Goal: Find specific page/section: Locate a particular part of the current website

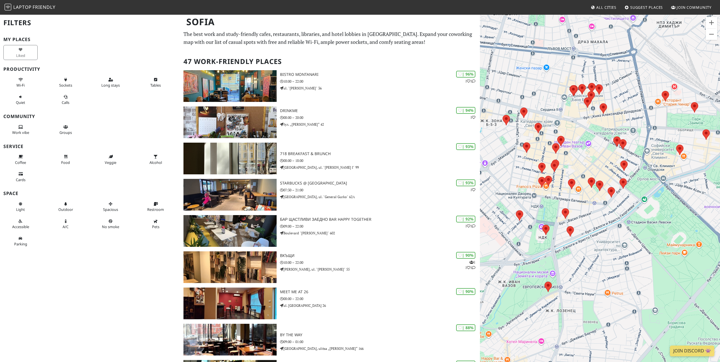
drag, startPoint x: 558, startPoint y: 158, endPoint x: 646, endPoint y: 221, distance: 108.6
click at [646, 221] on div "За навигация използвайте клавишите със стрелки." at bounding box center [600, 195] width 240 height 362
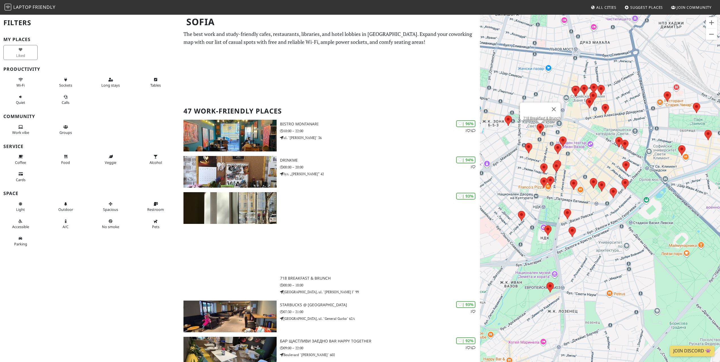
click at [536, 123] on area at bounding box center [536, 123] width 0 height 0
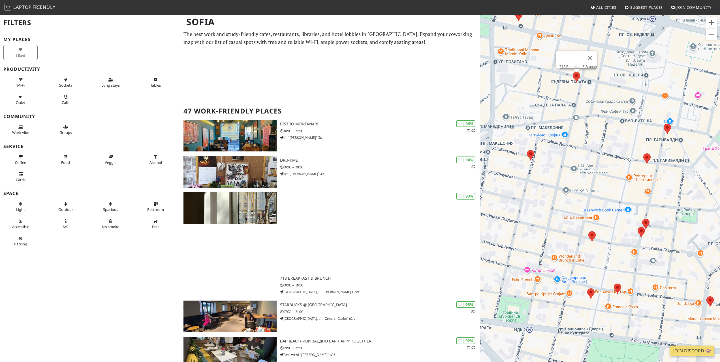
drag, startPoint x: 536, startPoint y: 131, endPoint x: 593, endPoint y: 112, distance: 59.7
click at [593, 112] on div "За навигация използвайте клавишите със стрелки. 718 Breakfast & Brunch" at bounding box center [600, 195] width 240 height 362
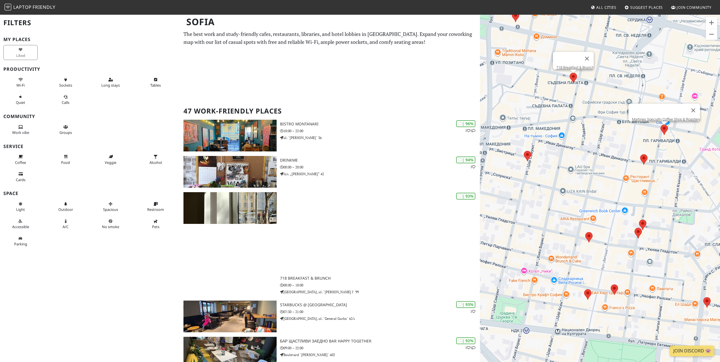
click at [660, 125] on area at bounding box center [660, 125] width 0 height 0
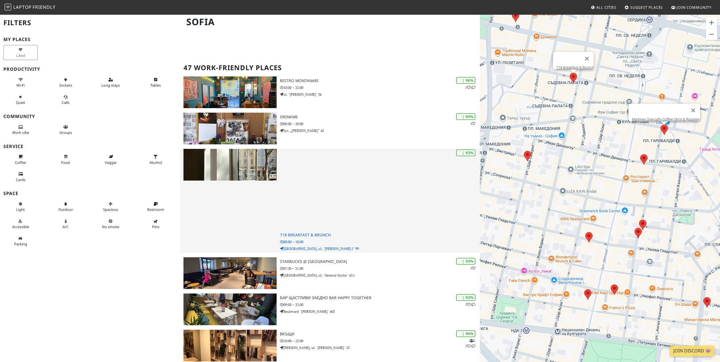
scroll to position [85, 0]
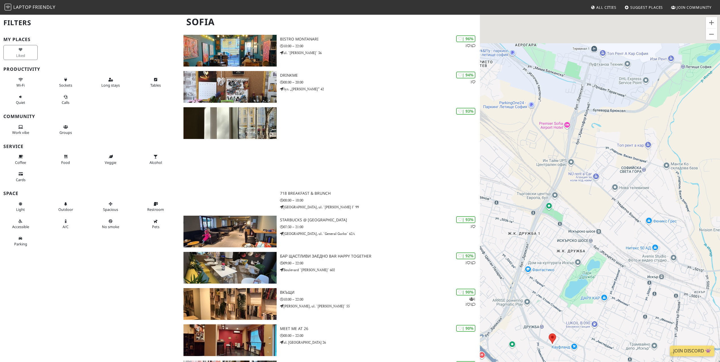
drag, startPoint x: 612, startPoint y: 229, endPoint x: 591, endPoint y: 279, distance: 54.5
click at [591, 279] on div "За навигация използвайте клавишите със стрелки. [PERSON_NAME] Specialty Coffee …" at bounding box center [600, 195] width 240 height 362
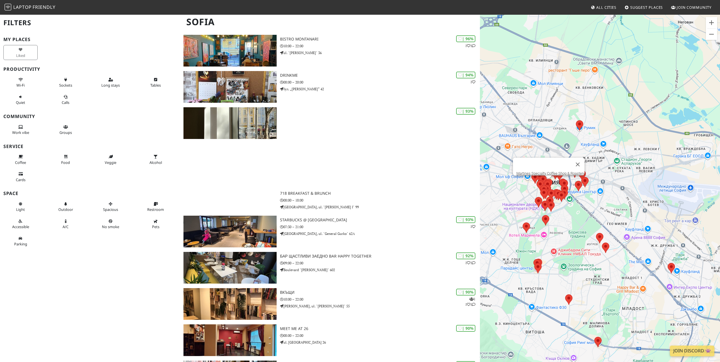
drag, startPoint x: 519, startPoint y: 266, endPoint x: 623, endPoint y: 259, distance: 105.0
click at [623, 259] on div "За навигация използвайте клавишите със стрелки. [PERSON_NAME] Specialty Coffee …" at bounding box center [600, 195] width 240 height 362
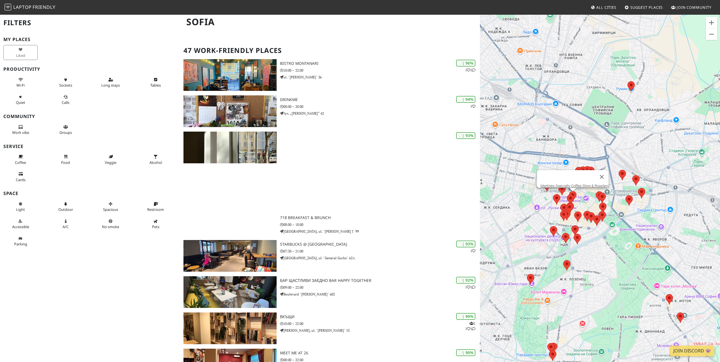
scroll to position [57, 0]
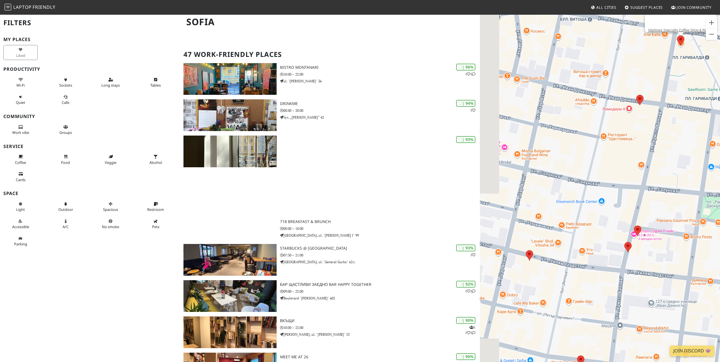
drag, startPoint x: 520, startPoint y: 236, endPoint x: 604, endPoint y: 245, distance: 84.8
click at [604, 245] on div "За навигация използвайте клавишите със стрелки. [PERSON_NAME] Specialty Coffee …" at bounding box center [600, 195] width 240 height 362
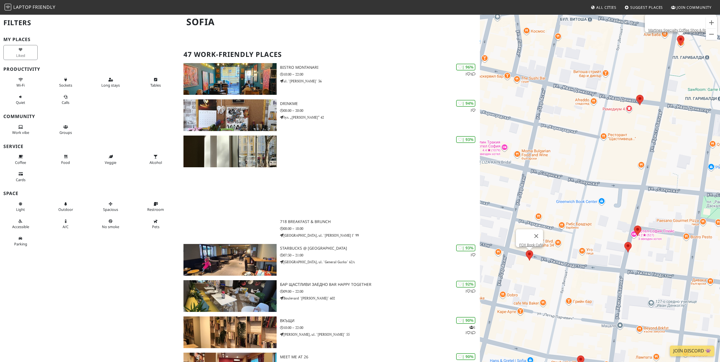
click at [526, 250] on area at bounding box center [526, 250] width 0 height 0
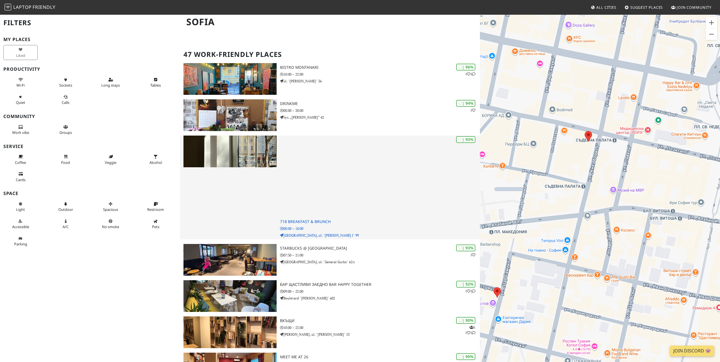
click at [446, 126] on body "Laptop Friendly All Cities Suggest Places Join Community [GEOGRAPHIC_DATA] Filt…" at bounding box center [360, 124] width 720 height 362
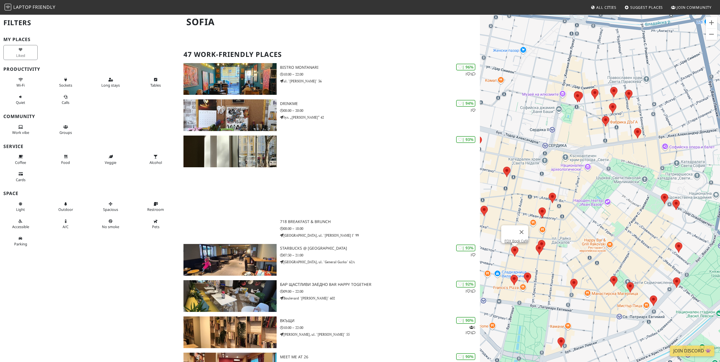
drag, startPoint x: 623, startPoint y: 131, endPoint x: 597, endPoint y: 211, distance: 83.4
click at [597, 211] on div "За навигация използвайте клавишите със стрелки. FOX Book Café" at bounding box center [600, 195] width 240 height 362
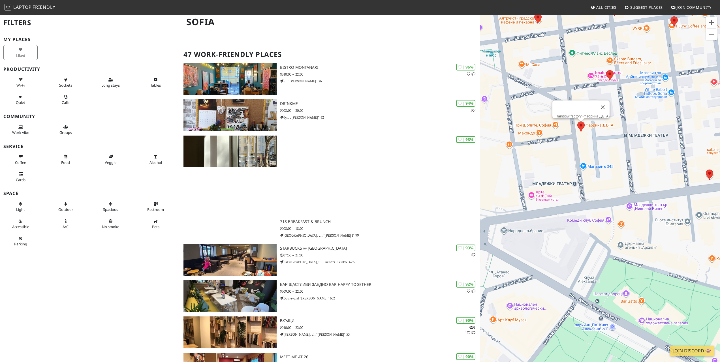
click at [577, 121] on area at bounding box center [577, 121] width 0 height 0
click at [587, 110] on div at bounding box center [576, 107] width 40 height 14
click at [587, 114] on link "Rainbow factory (Фабрика ДЪГА)" at bounding box center [583, 116] width 54 height 4
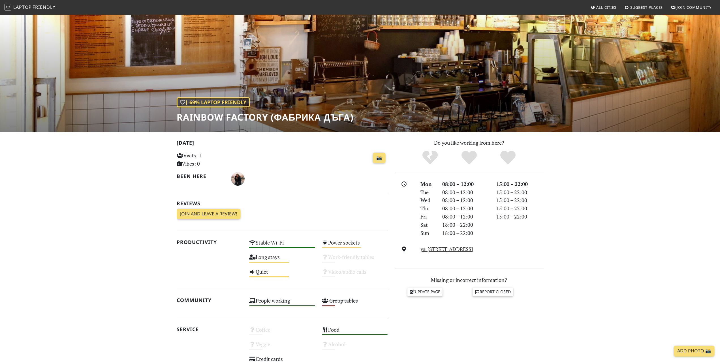
scroll to position [141, 0]
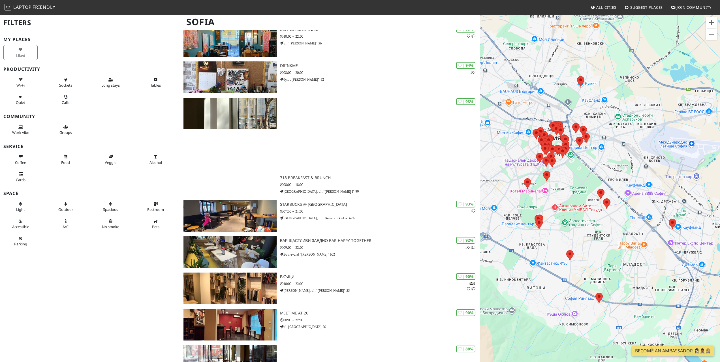
scroll to position [108, 0]
